Goal: Answer question/provide support: Share knowledge or assist other users

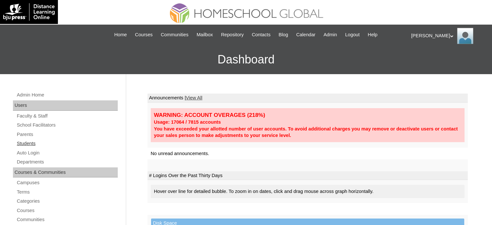
click at [27, 144] on link "Students" at bounding box center [67, 143] width 102 height 8
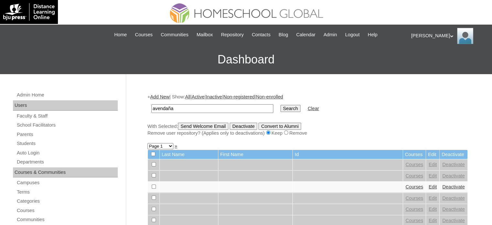
type input "avendaña"
click at [280, 105] on input "Search" at bounding box center [290, 108] width 20 height 7
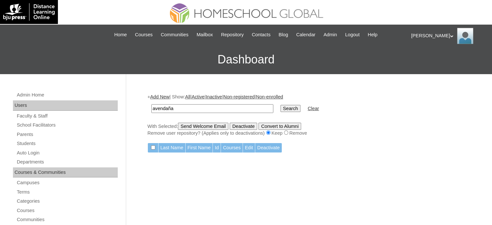
click at [193, 110] on input "avendaña" at bounding box center [212, 108] width 122 height 9
type input "[PERSON_NAME]"
click at [280, 107] on input "Search" at bounding box center [290, 108] width 20 height 7
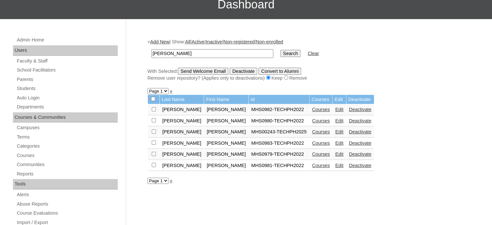
scroll to position [56, 0]
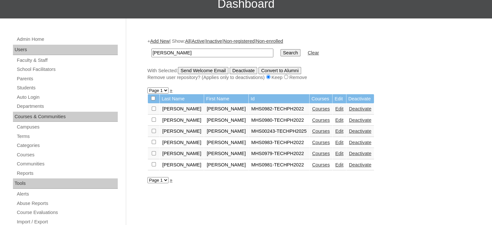
click at [312, 107] on link "Courses" at bounding box center [321, 108] width 18 height 5
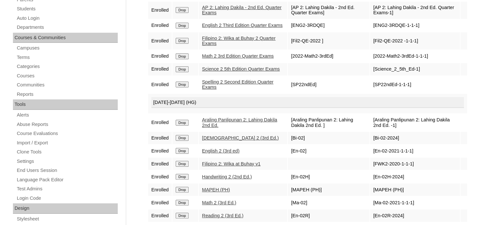
scroll to position [201, 0]
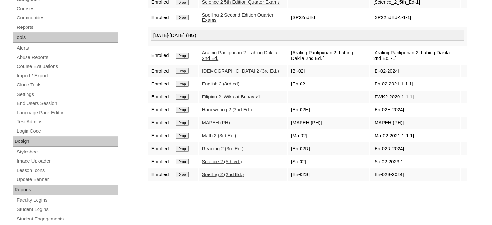
click at [222, 164] on link "Science 2 (5th ed.)" at bounding box center [222, 161] width 40 height 5
click at [230, 164] on link "Science 2 (5th ed.)" at bounding box center [222, 161] width 40 height 5
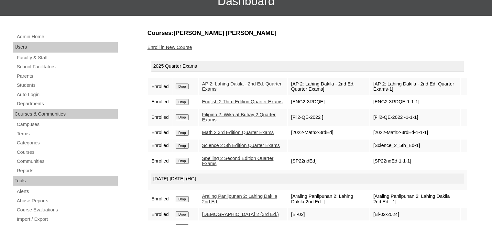
scroll to position [59, 0]
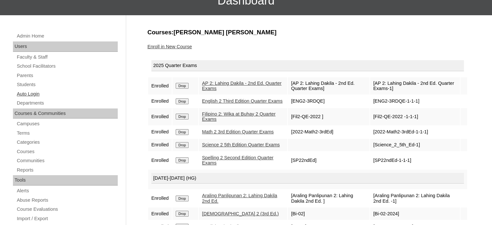
click at [30, 95] on link "Auto Login" at bounding box center [67, 94] width 102 height 8
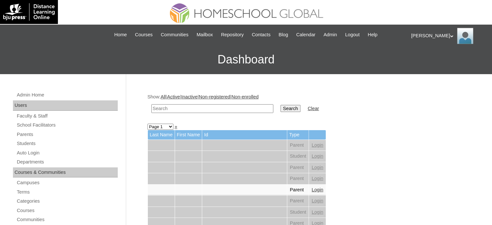
click at [194, 110] on input "text" at bounding box center [212, 108] width 122 height 9
type input "[PERSON_NAME]"
click at [280, 110] on input "Search" at bounding box center [290, 108] width 20 height 7
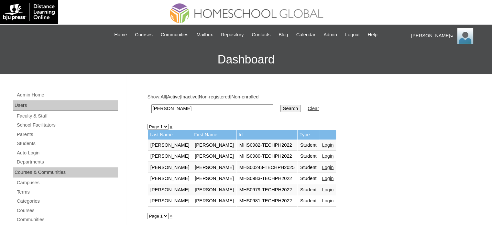
scroll to position [23, 0]
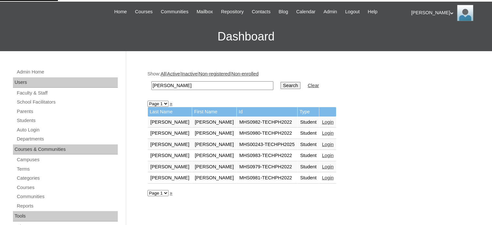
click at [322, 120] on link "Login" at bounding box center [328, 121] width 12 height 5
